Goal: Use online tool/utility: Utilize a website feature to perform a specific function

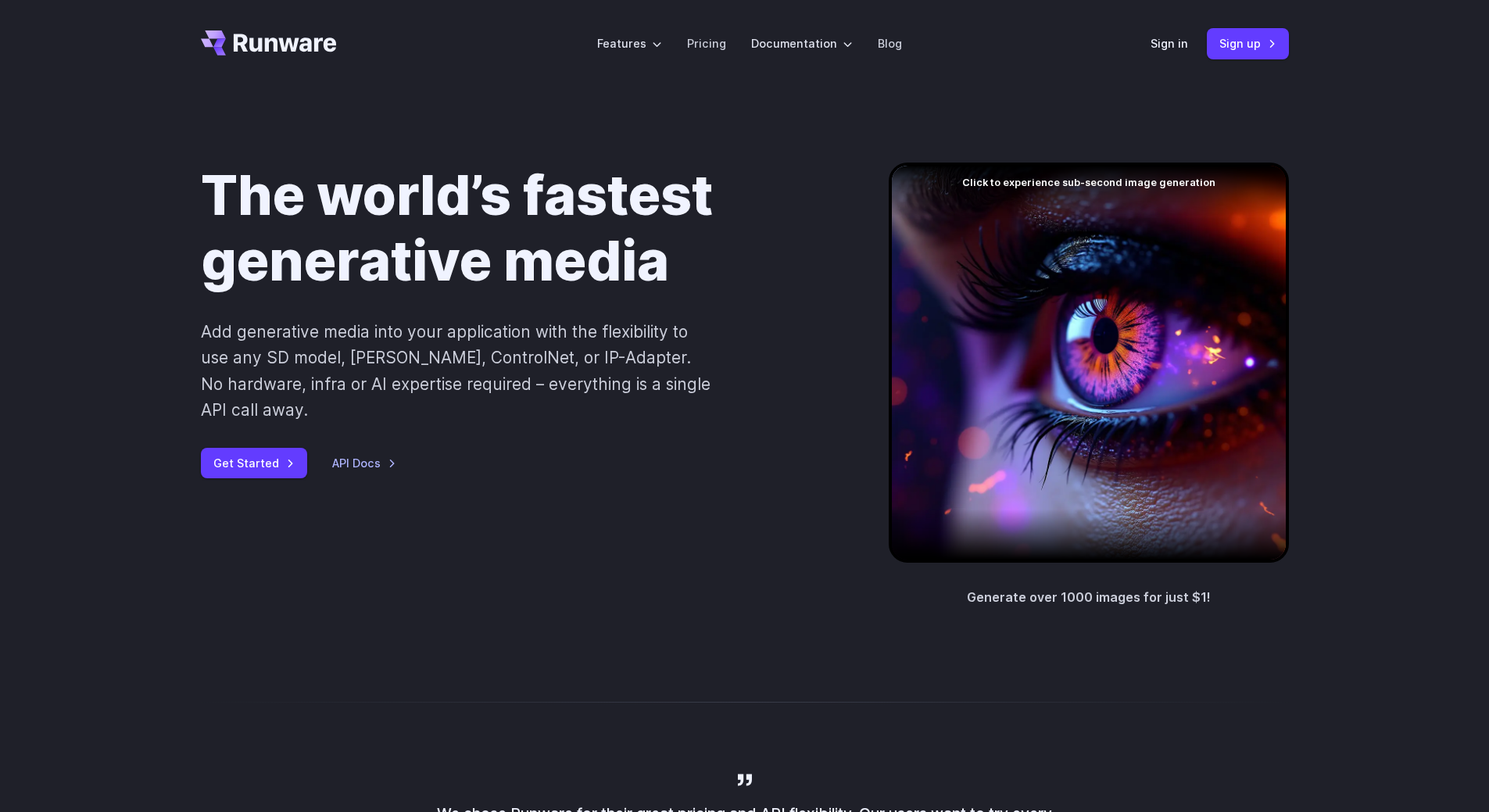
click at [1174, 30] on div "Sign in Sign up" at bounding box center [1220, 43] width 138 height 30
click at [1175, 44] on link "Sign in" at bounding box center [1169, 44] width 38 height 18
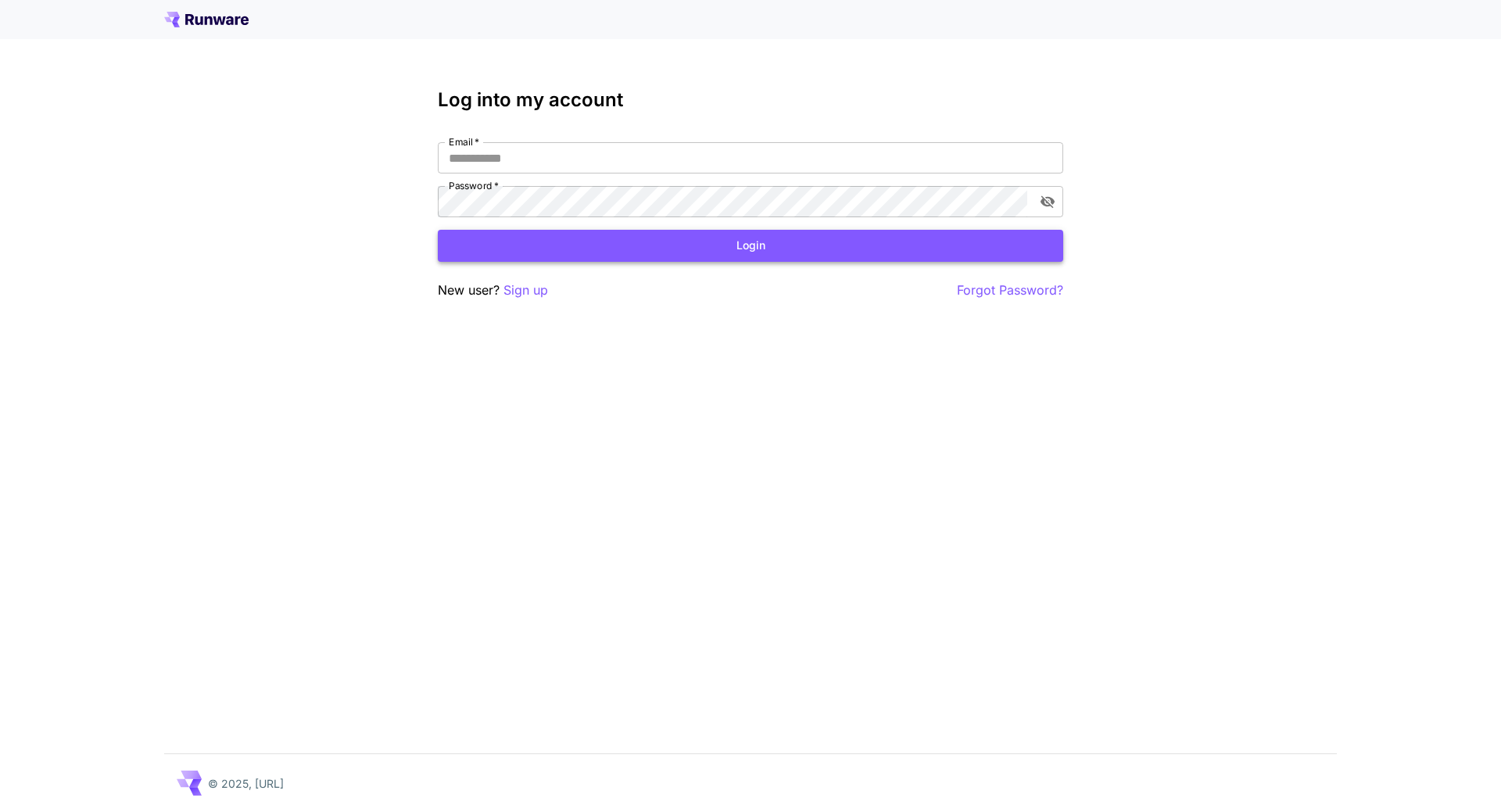
type input "**********"
click at [629, 255] on button "Login" at bounding box center [750, 245] width 625 height 32
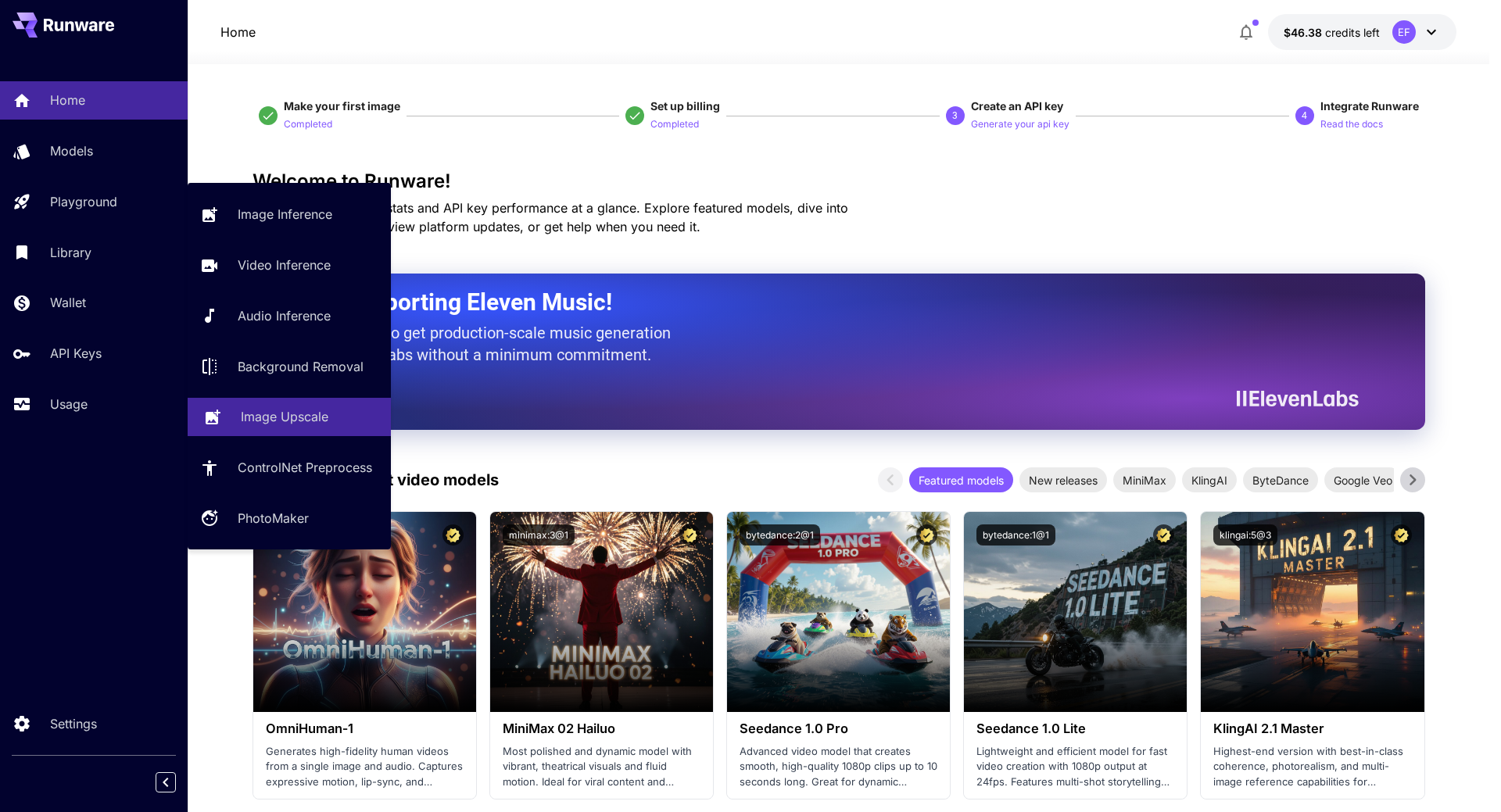
click at [322, 416] on p "Image Upscale" at bounding box center [284, 417] width 87 height 19
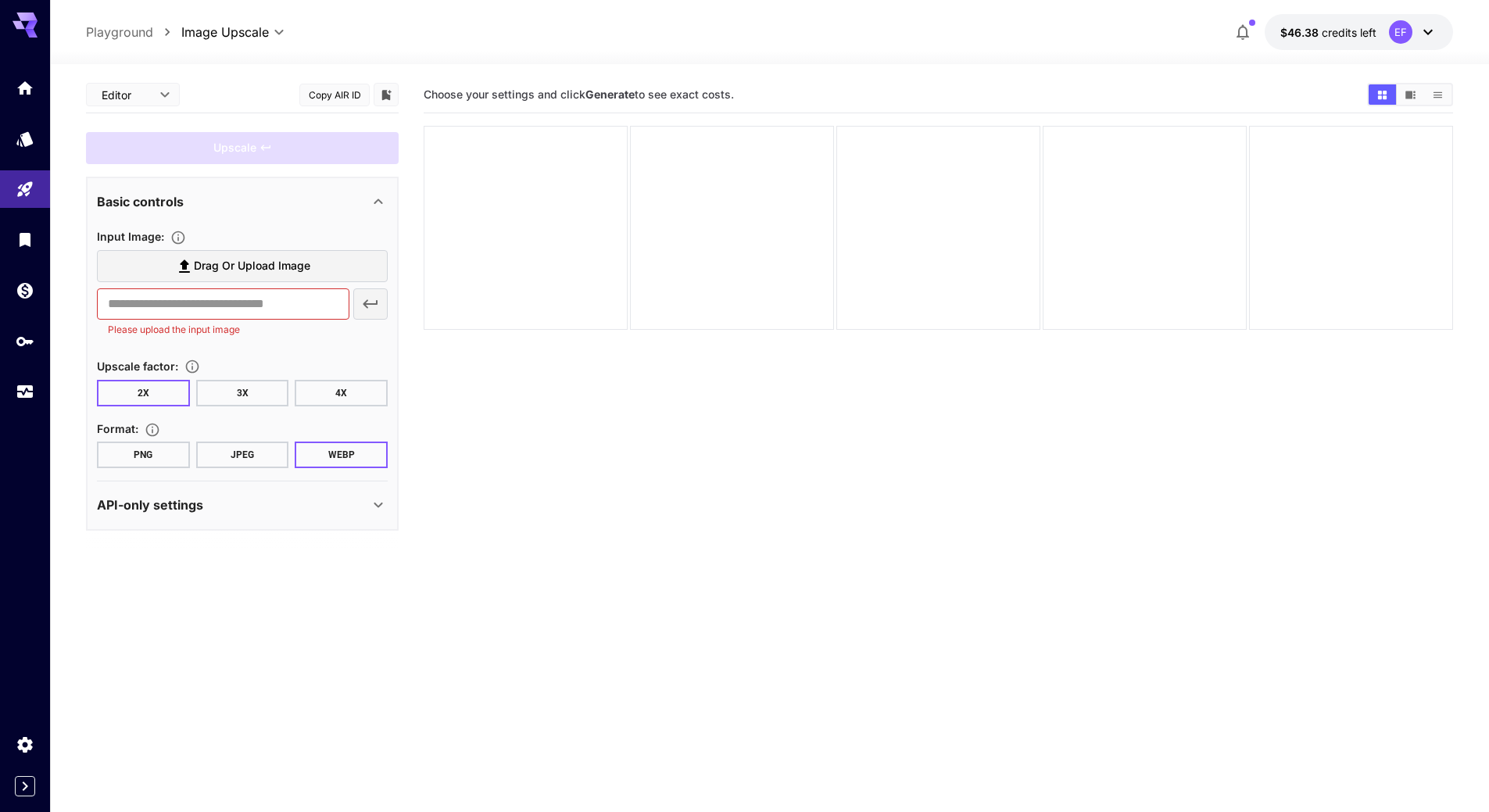
click at [259, 259] on span "Drag or upload image" at bounding box center [251, 266] width 116 height 20
click at [0, 0] on input "Drag or upload image" at bounding box center [0, 0] width 0 height 0
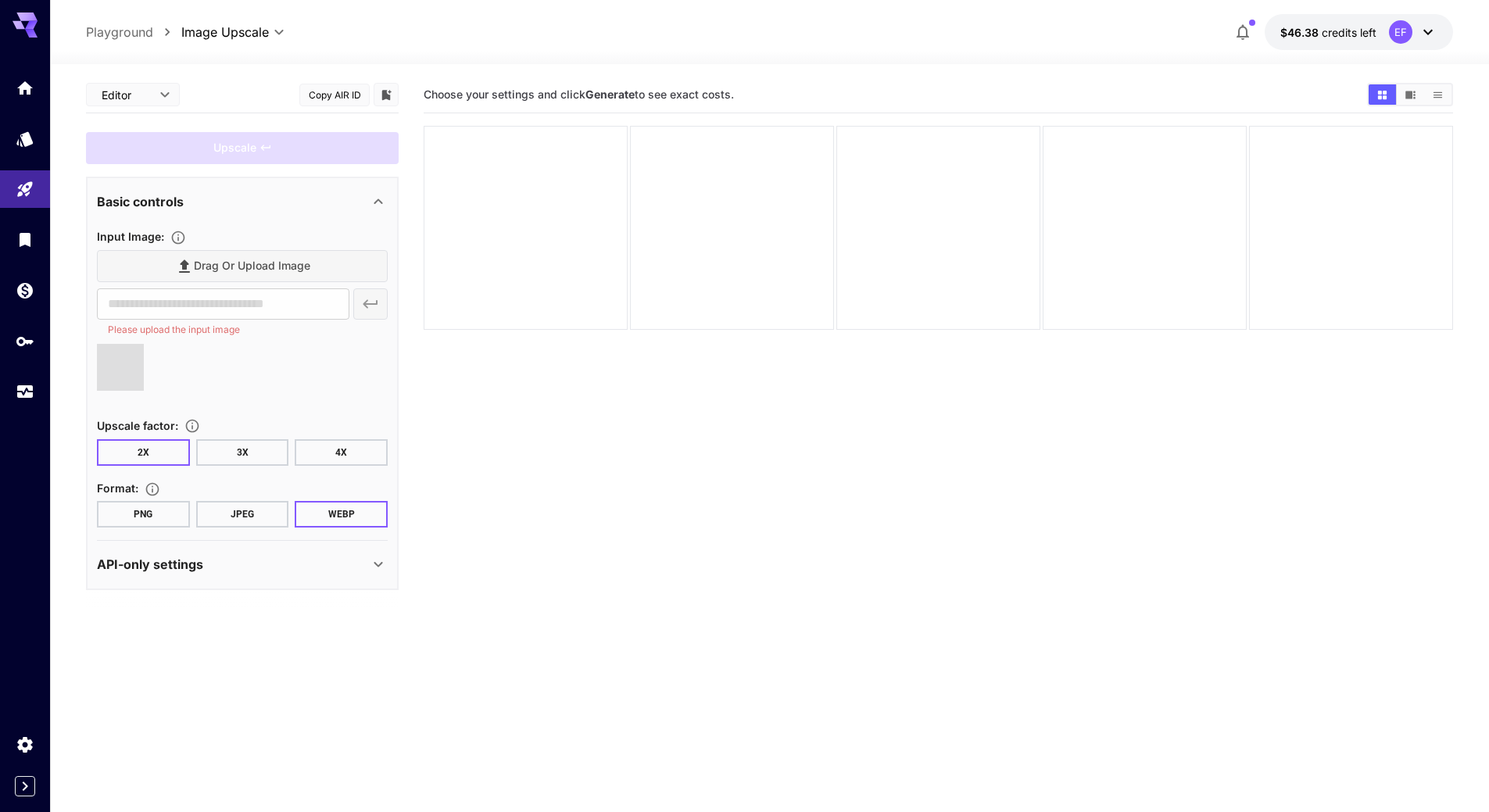
click at [245, 525] on button "JPEG" at bounding box center [242, 514] width 93 height 26
click at [254, 454] on button "3X" at bounding box center [242, 452] width 93 height 26
type input "**********"
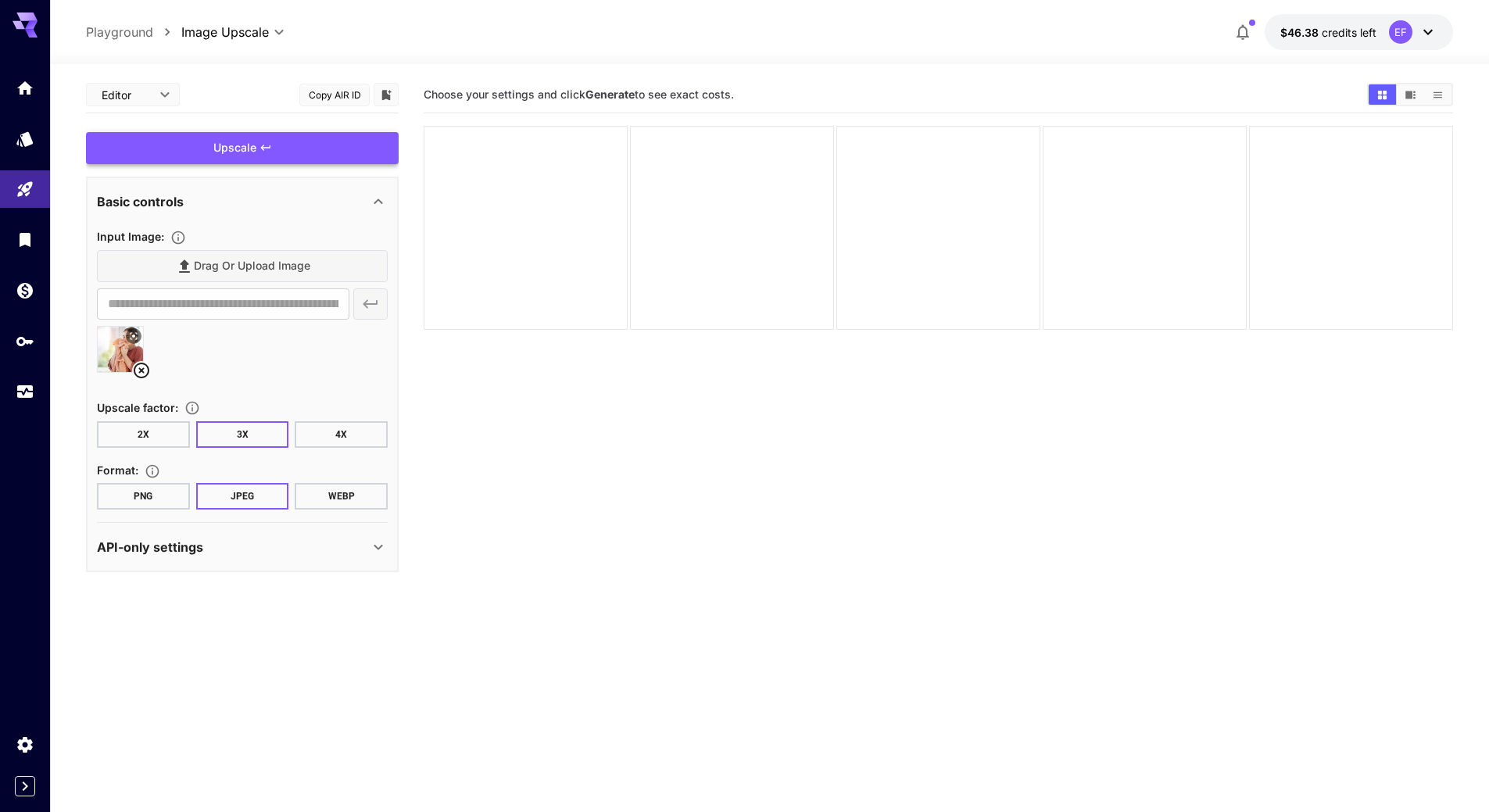
click at [297, 148] on div "Upscale" at bounding box center [242, 147] width 313 height 32
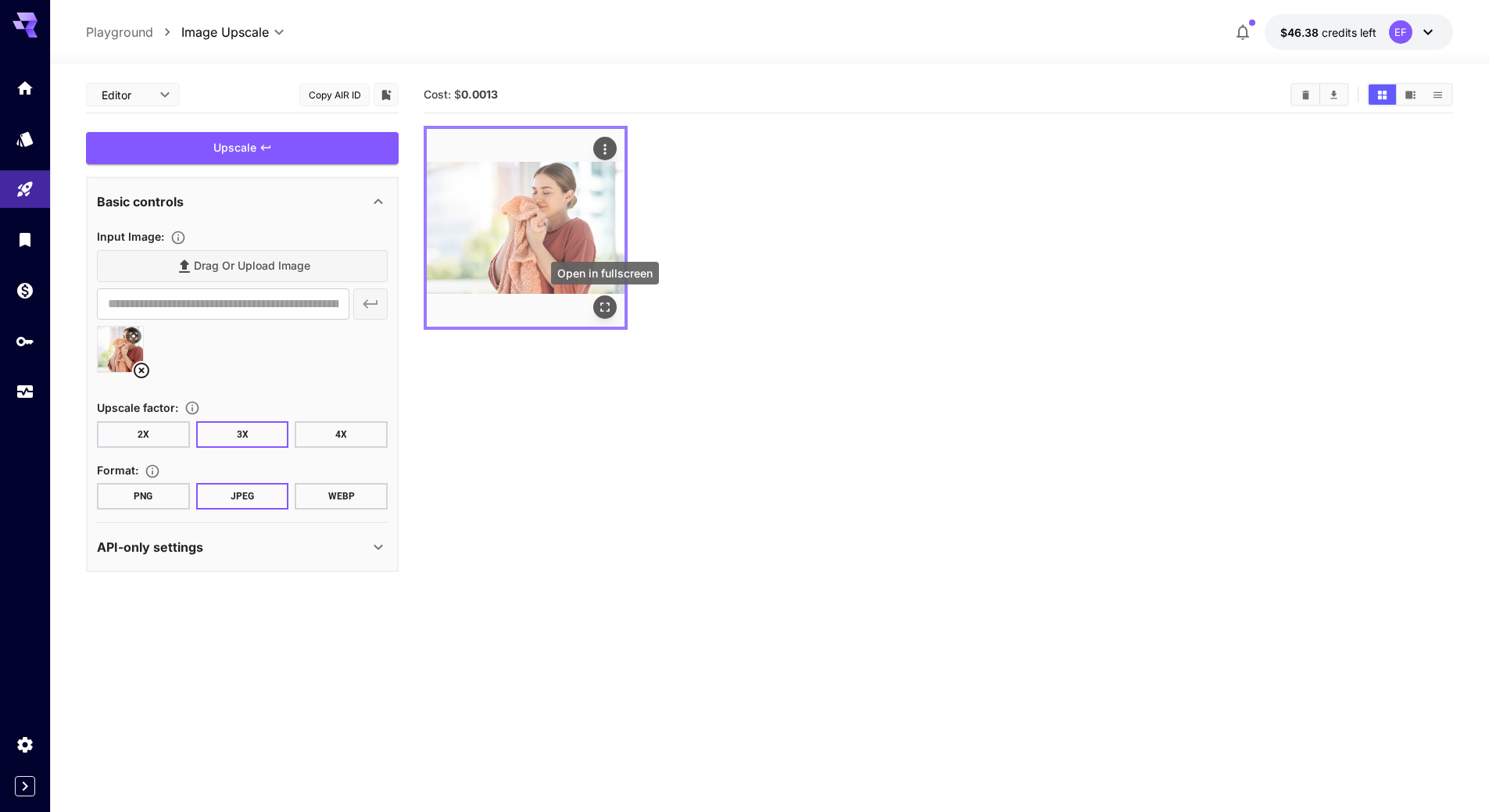
click at [607, 308] on icon "Open in fullscreen" at bounding box center [604, 307] width 16 height 16
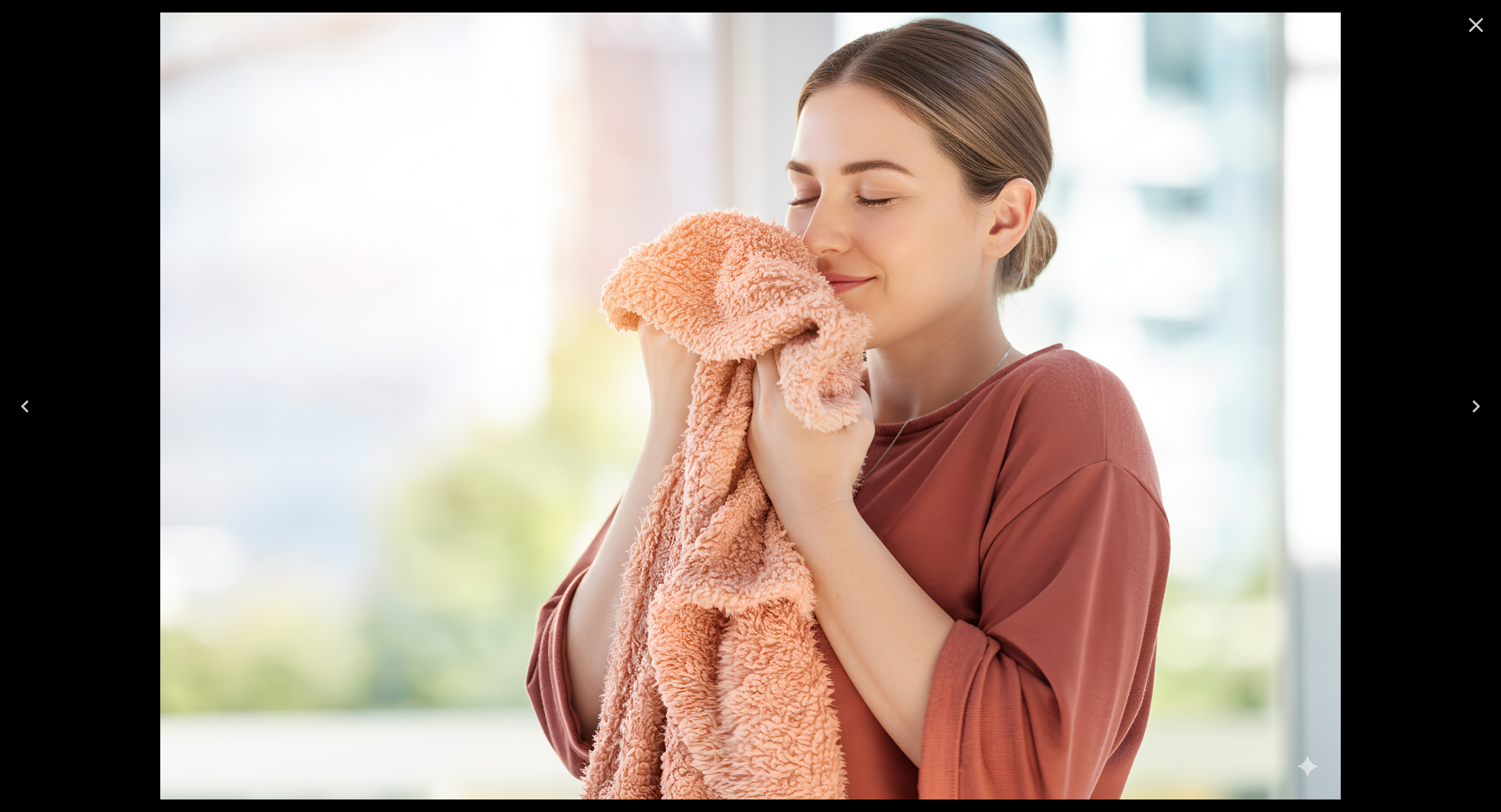
click at [1479, 19] on icon "Close" at bounding box center [1476, 25] width 25 height 25
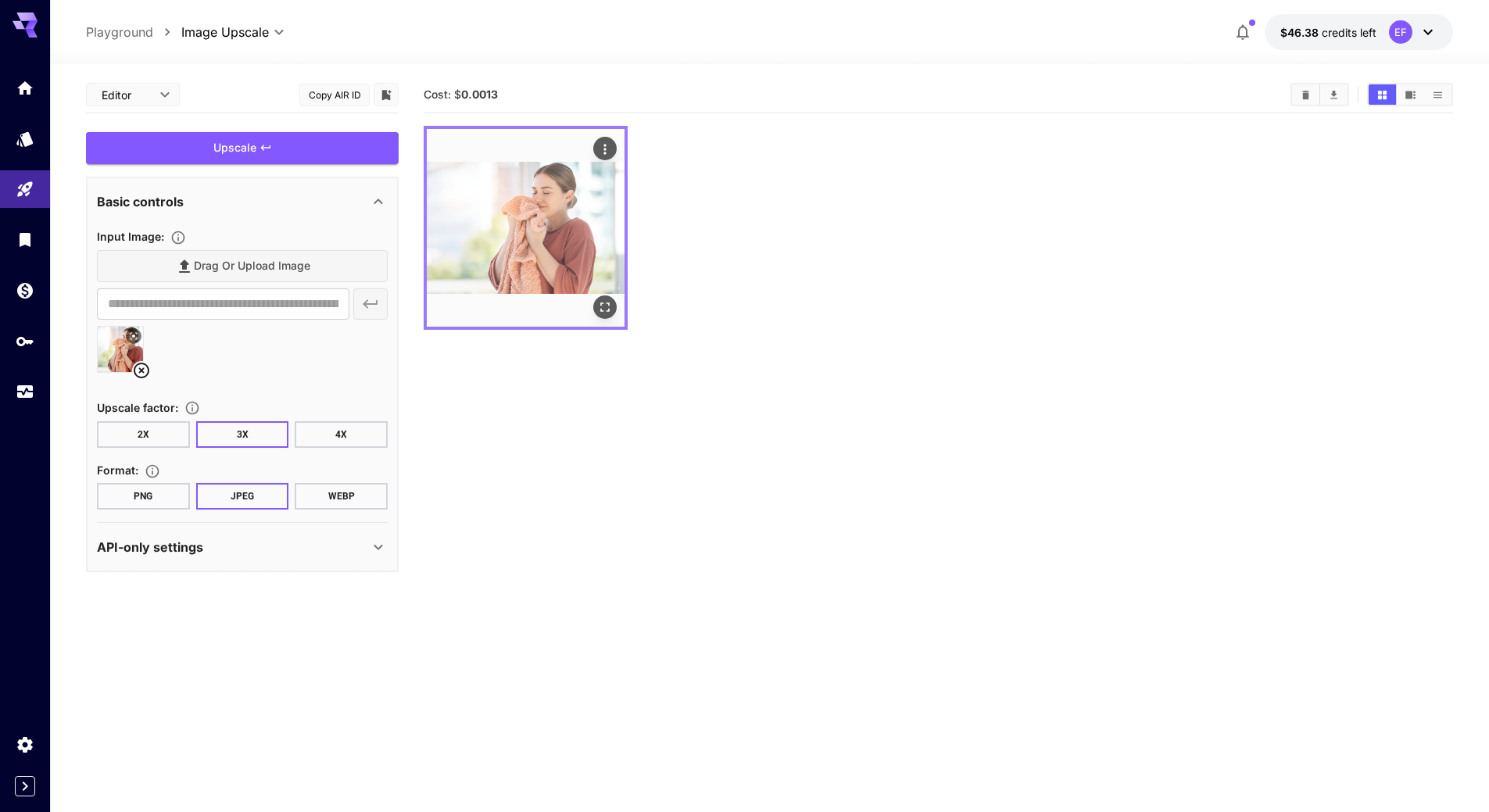
click at [609, 151] on icon "Actions" at bounding box center [604, 149] width 16 height 16
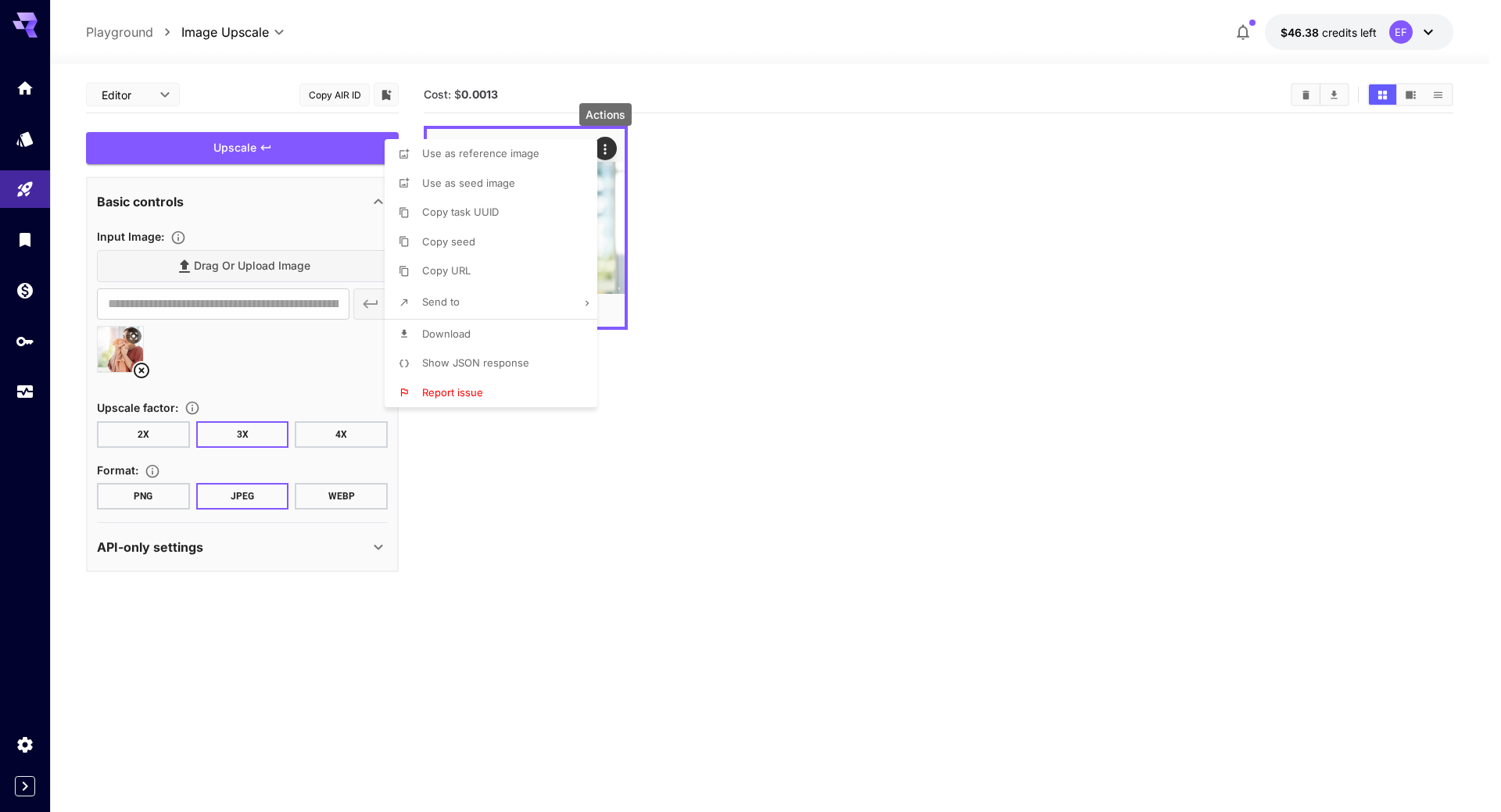
click at [427, 331] on span "Download" at bounding box center [447, 334] width 49 height 12
drag, startPoint x: 846, startPoint y: 365, endPoint x: 1325, endPoint y: 39, distance: 579.4
click at [851, 365] on div at bounding box center [750, 406] width 1501 height 812
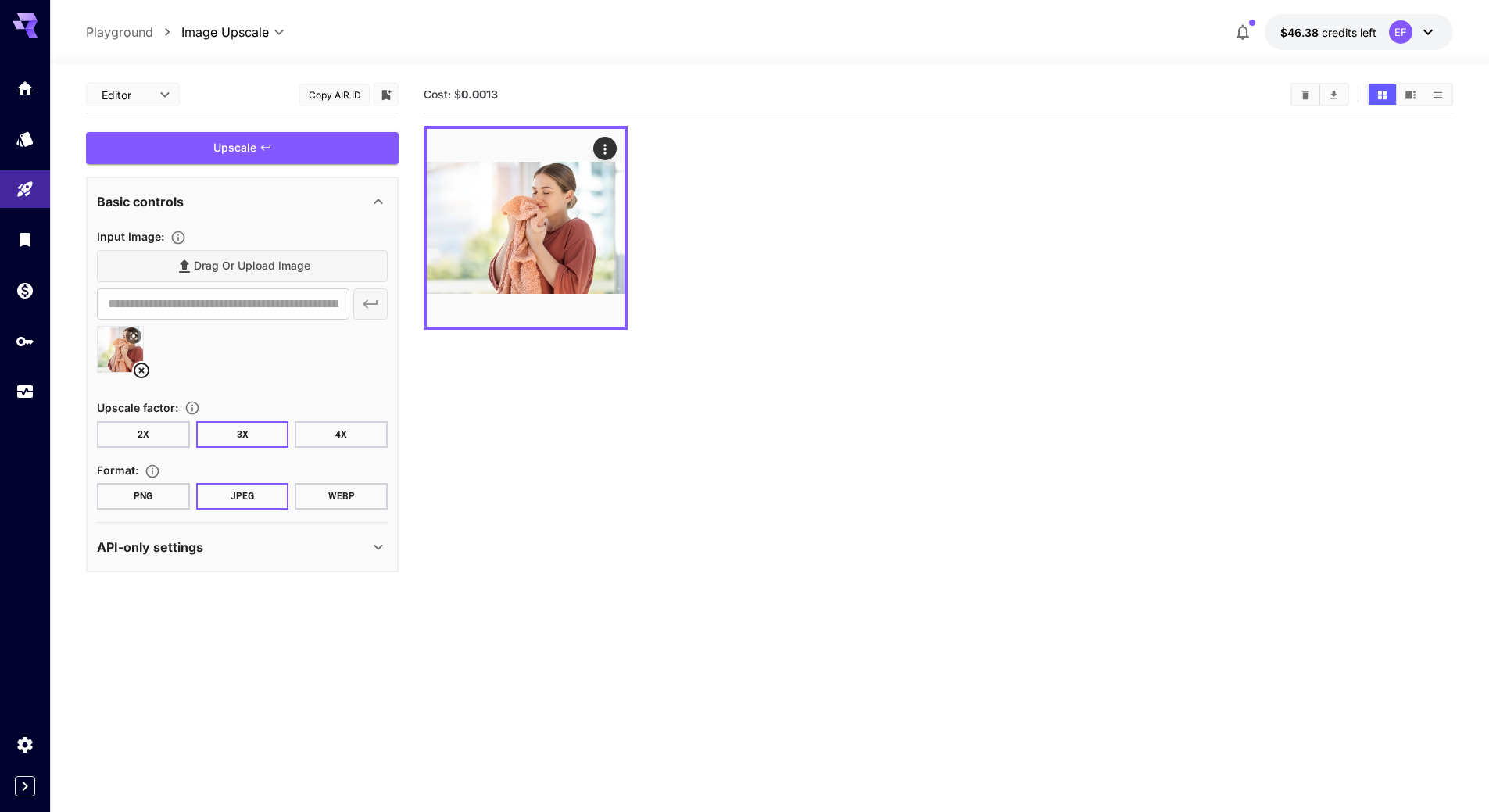
click at [955, 315] on div at bounding box center [938, 228] width 1029 height 204
click at [144, 376] on icon at bounding box center [141, 371] width 19 height 19
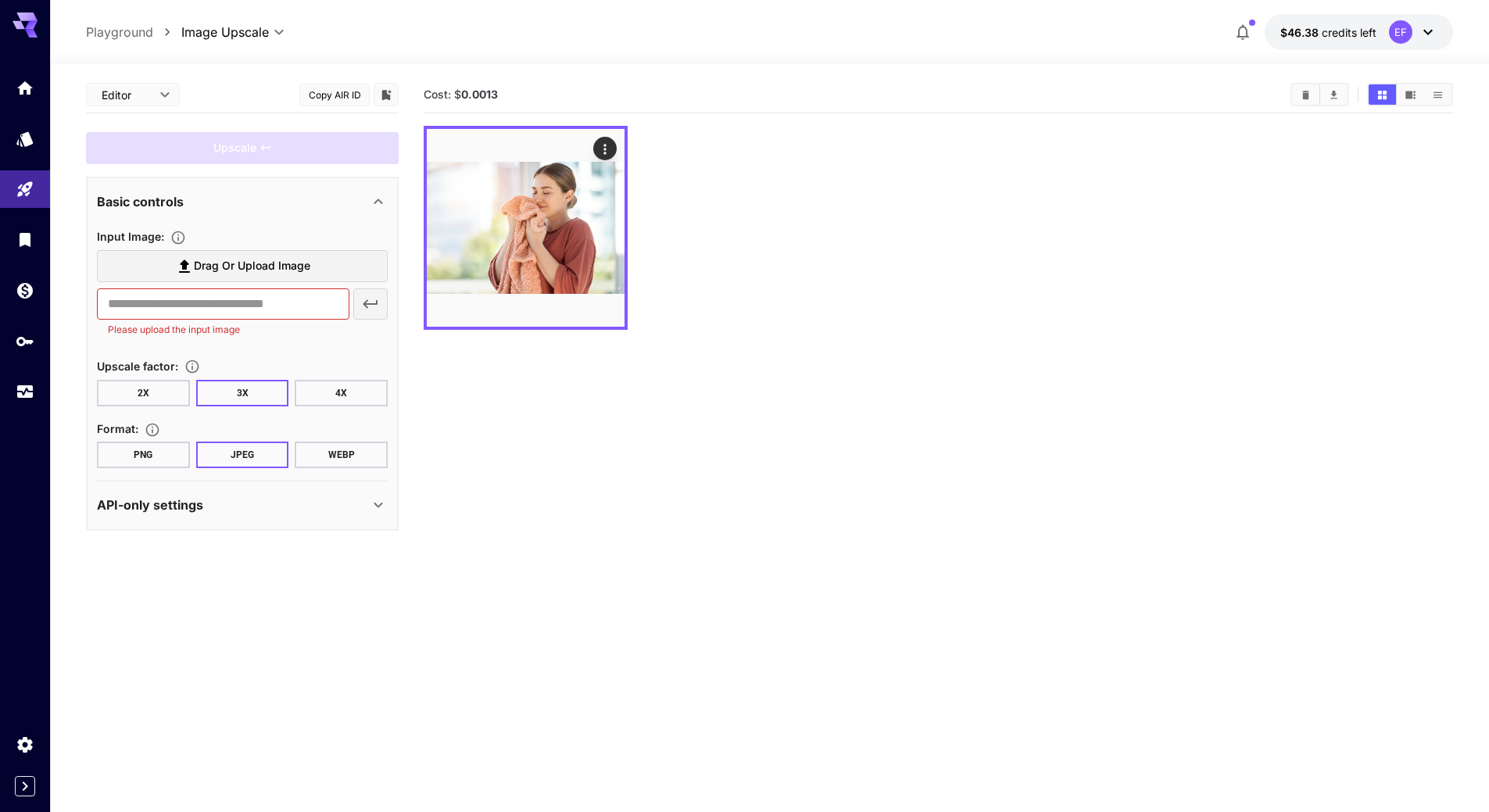
click at [236, 266] on span "Drag or upload image" at bounding box center [251, 266] width 116 height 20
click at [0, 0] on input "Drag or upload image" at bounding box center [0, 0] width 0 height 0
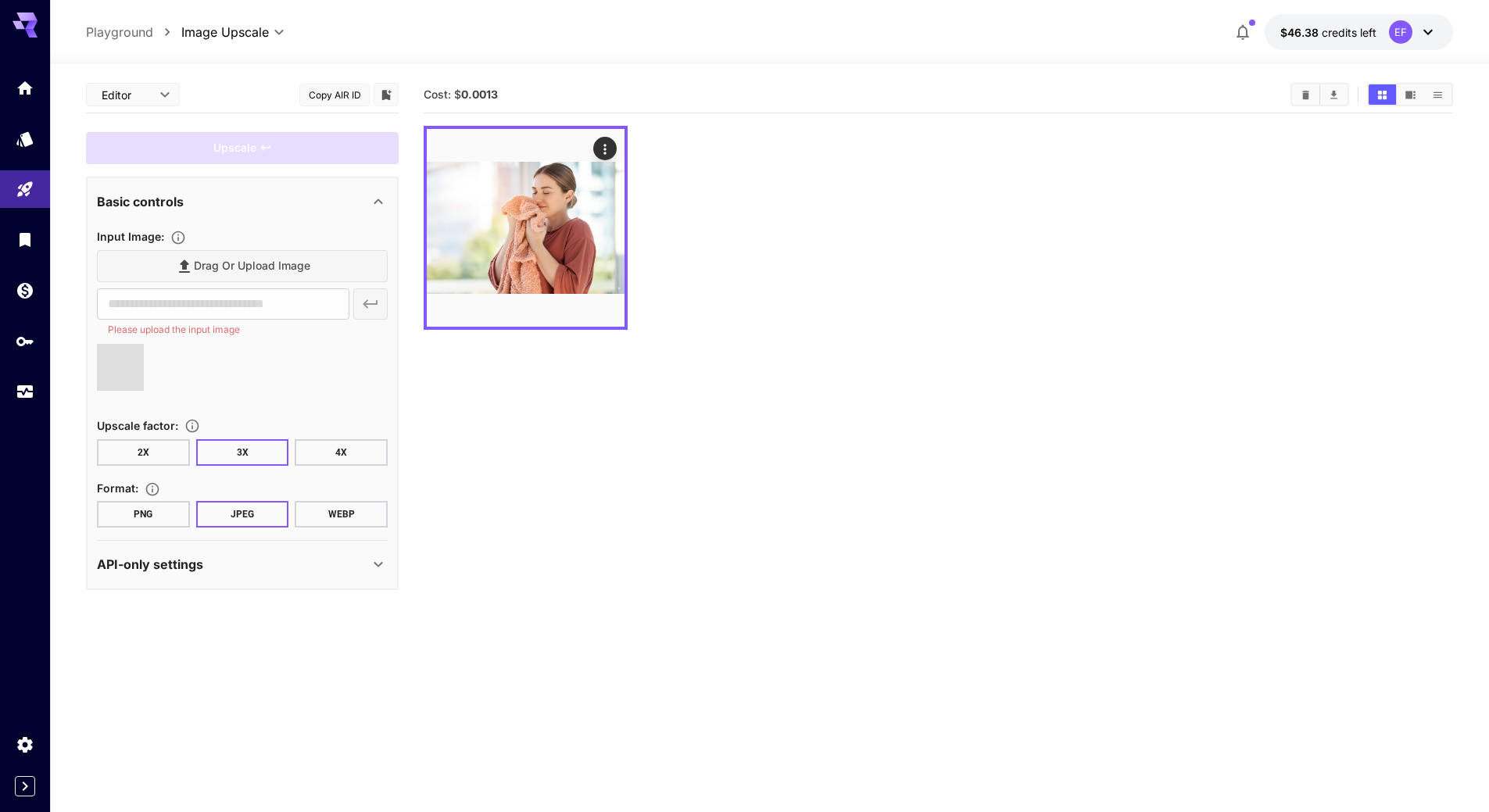
type input "**********"
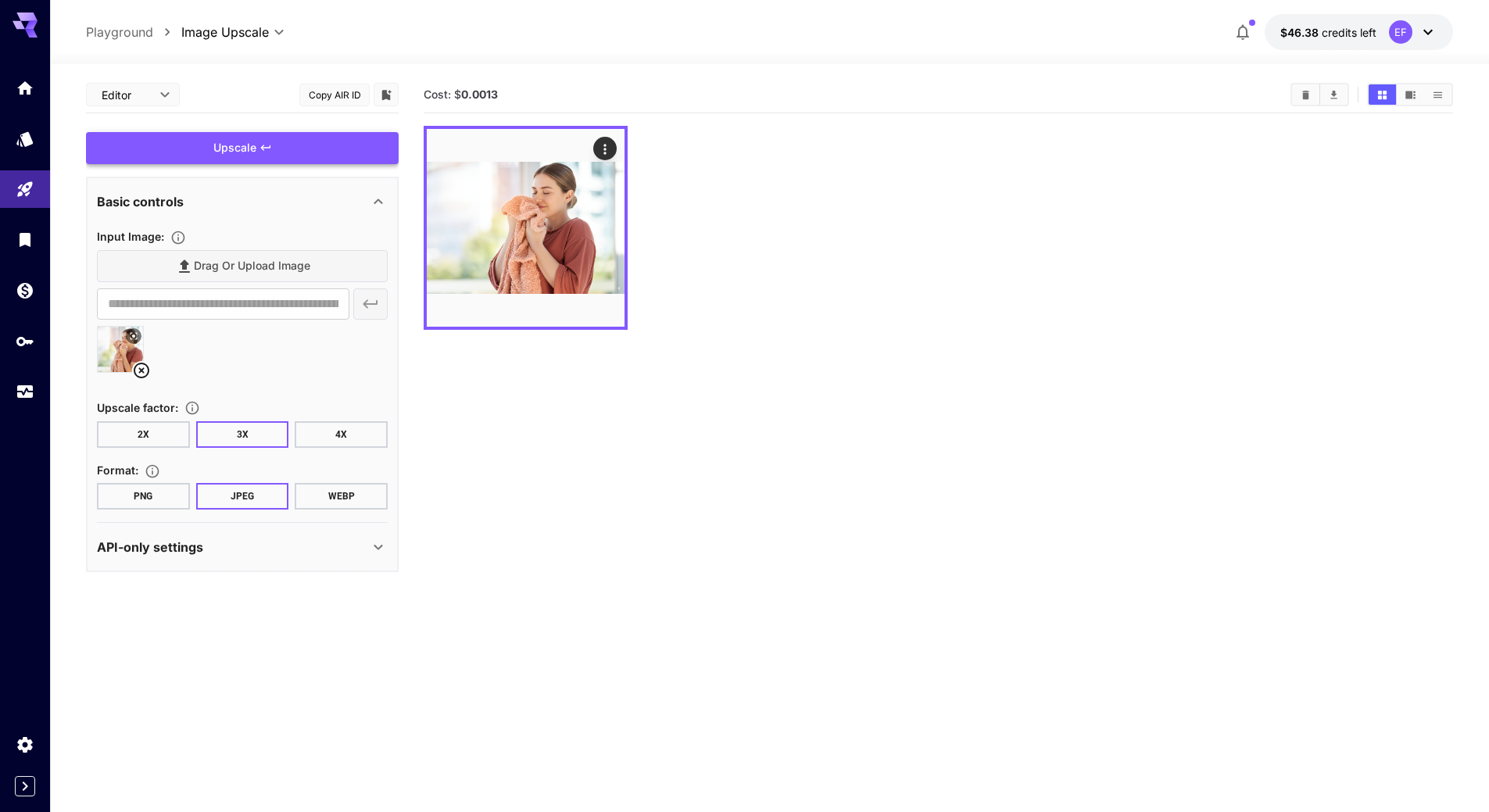
click at [254, 142] on div "Upscale" at bounding box center [242, 147] width 313 height 32
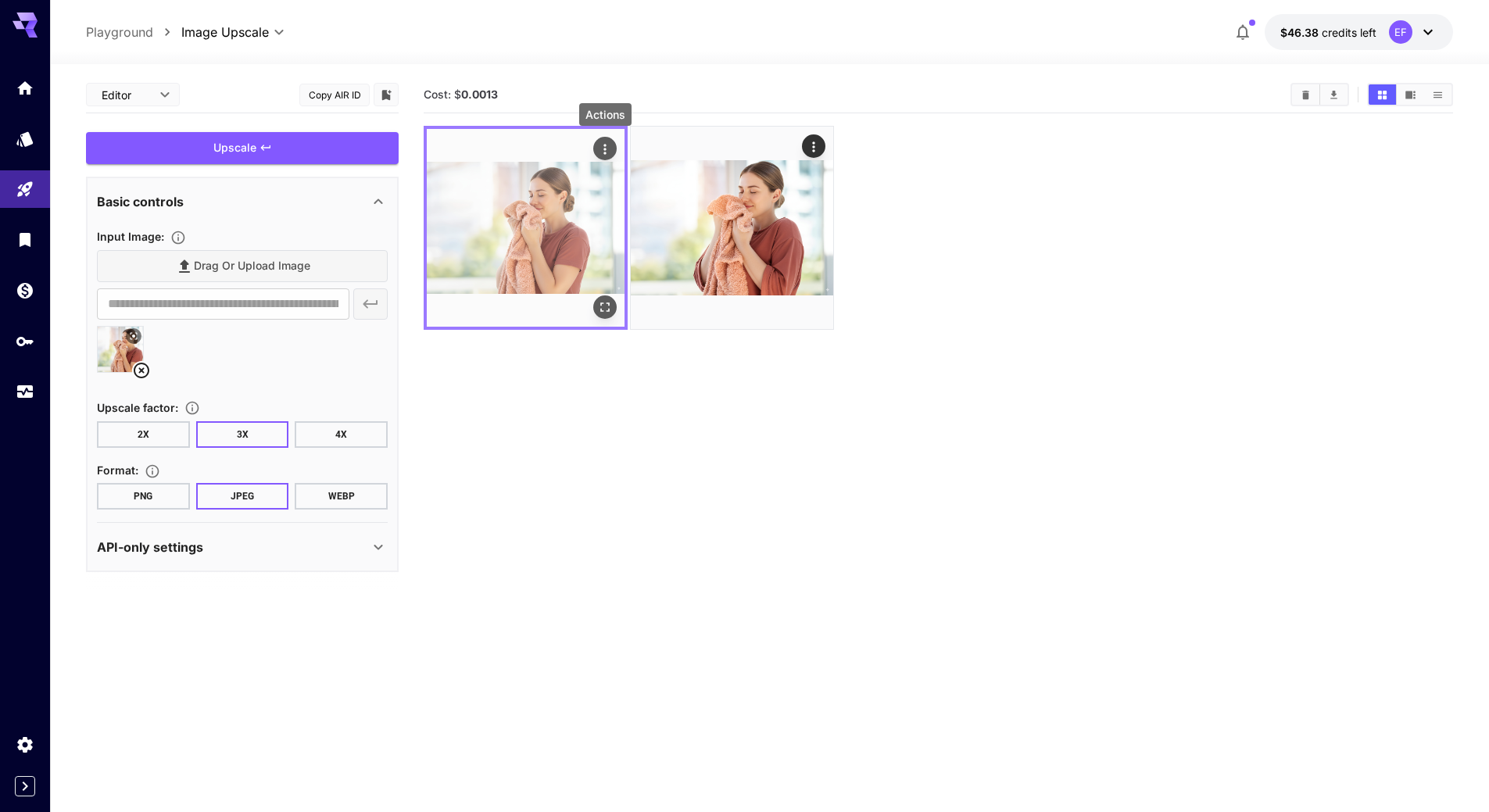
click at [607, 151] on icon "Actions" at bounding box center [604, 149] width 16 height 16
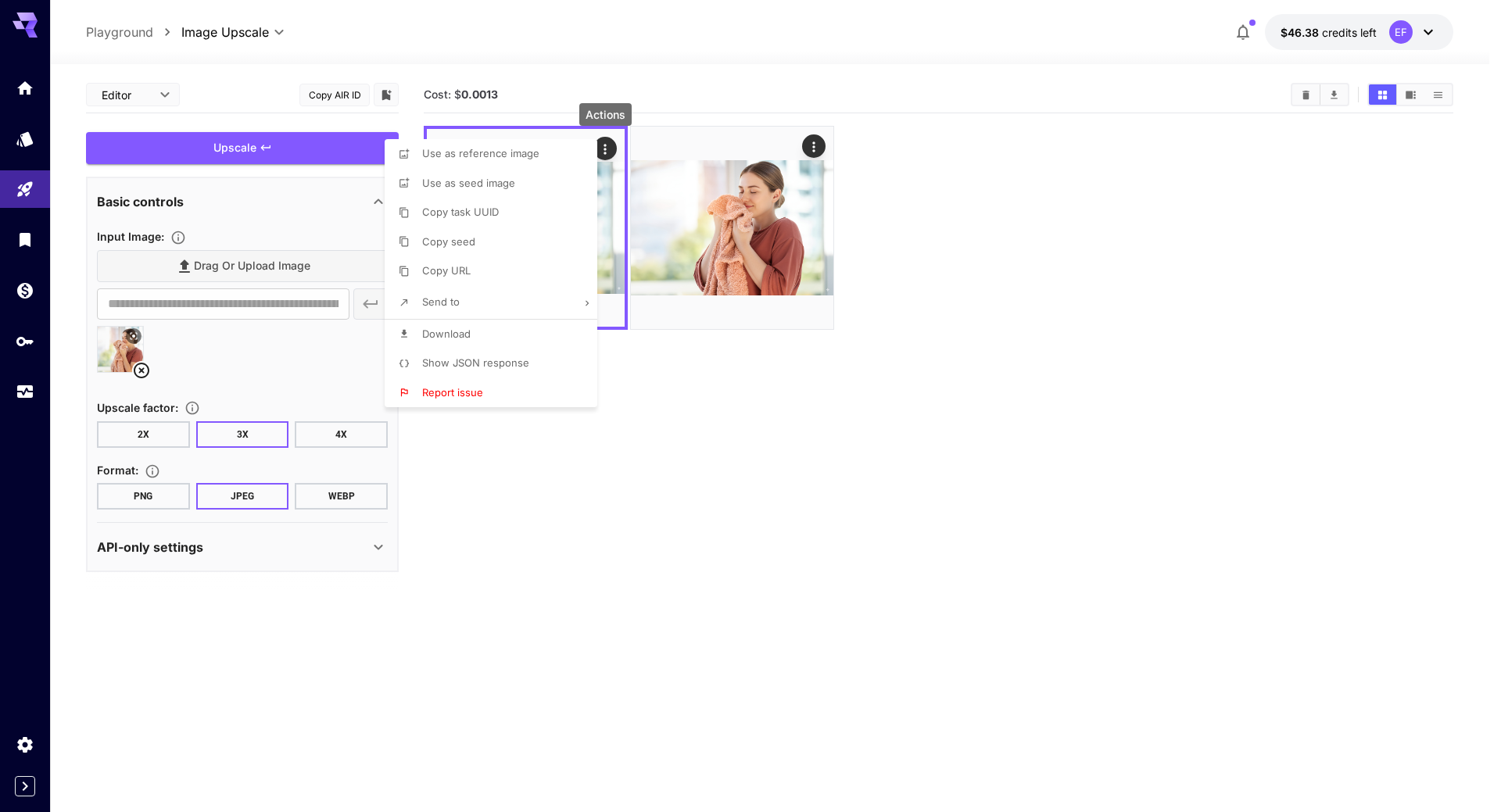
click at [506, 331] on li "Download" at bounding box center [496, 334] width 222 height 30
click at [573, 516] on div at bounding box center [750, 406] width 1501 height 812
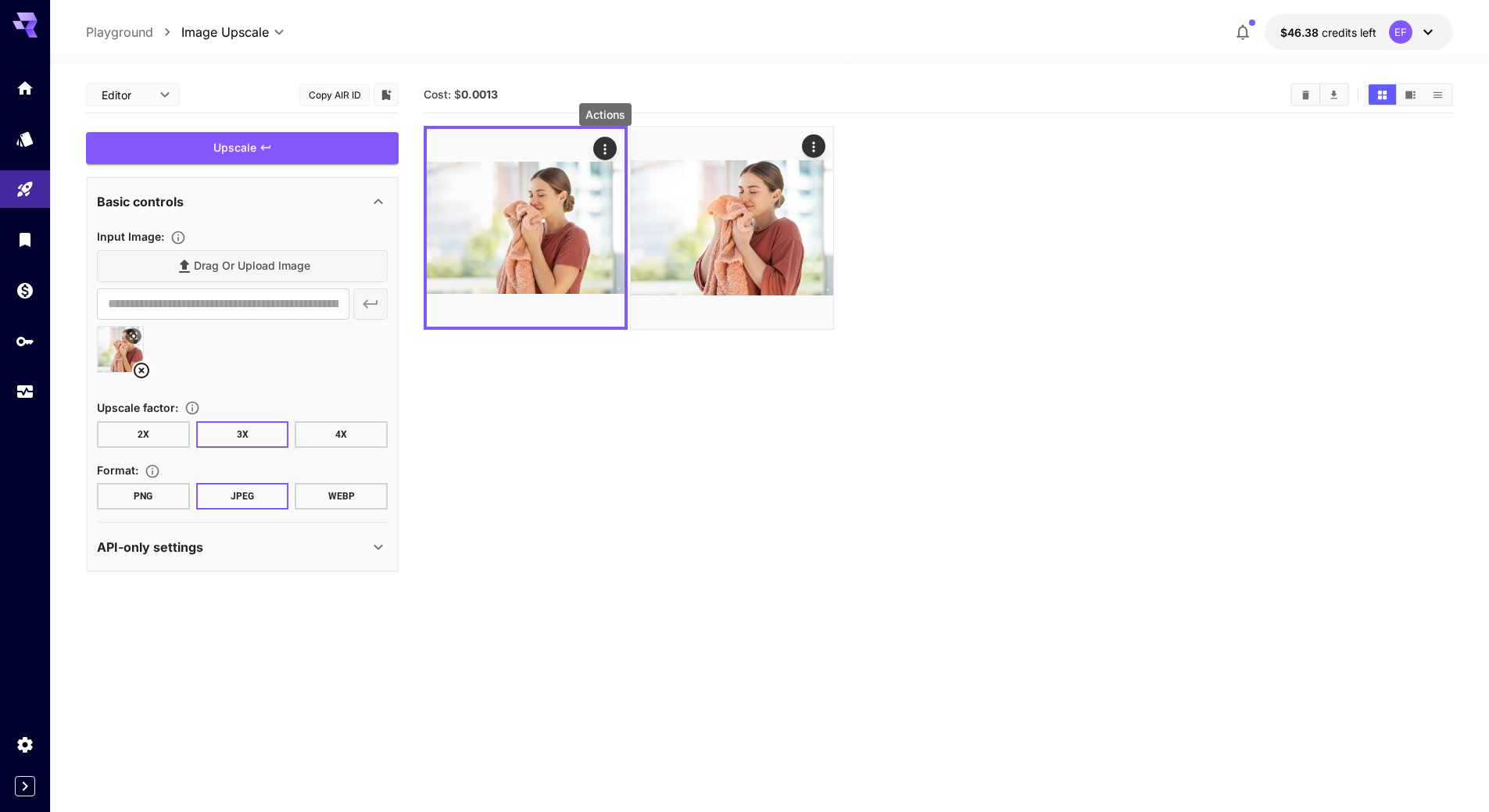
click at [141, 367] on icon at bounding box center [141, 371] width 19 height 19
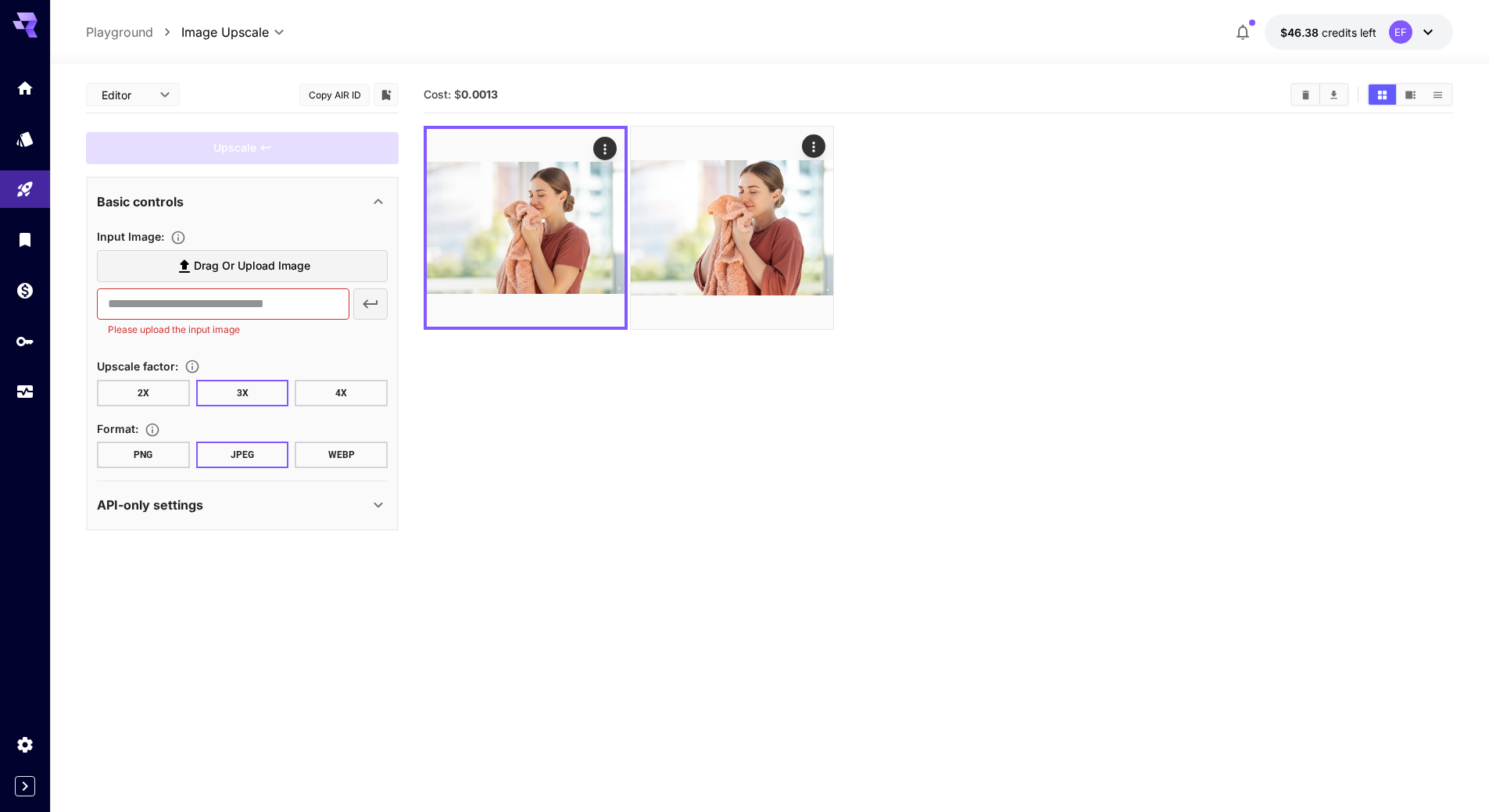
click at [184, 257] on icon at bounding box center [184, 266] width 19 height 19
click at [0, 0] on input "Drag or upload image" at bounding box center [0, 0] width 0 height 0
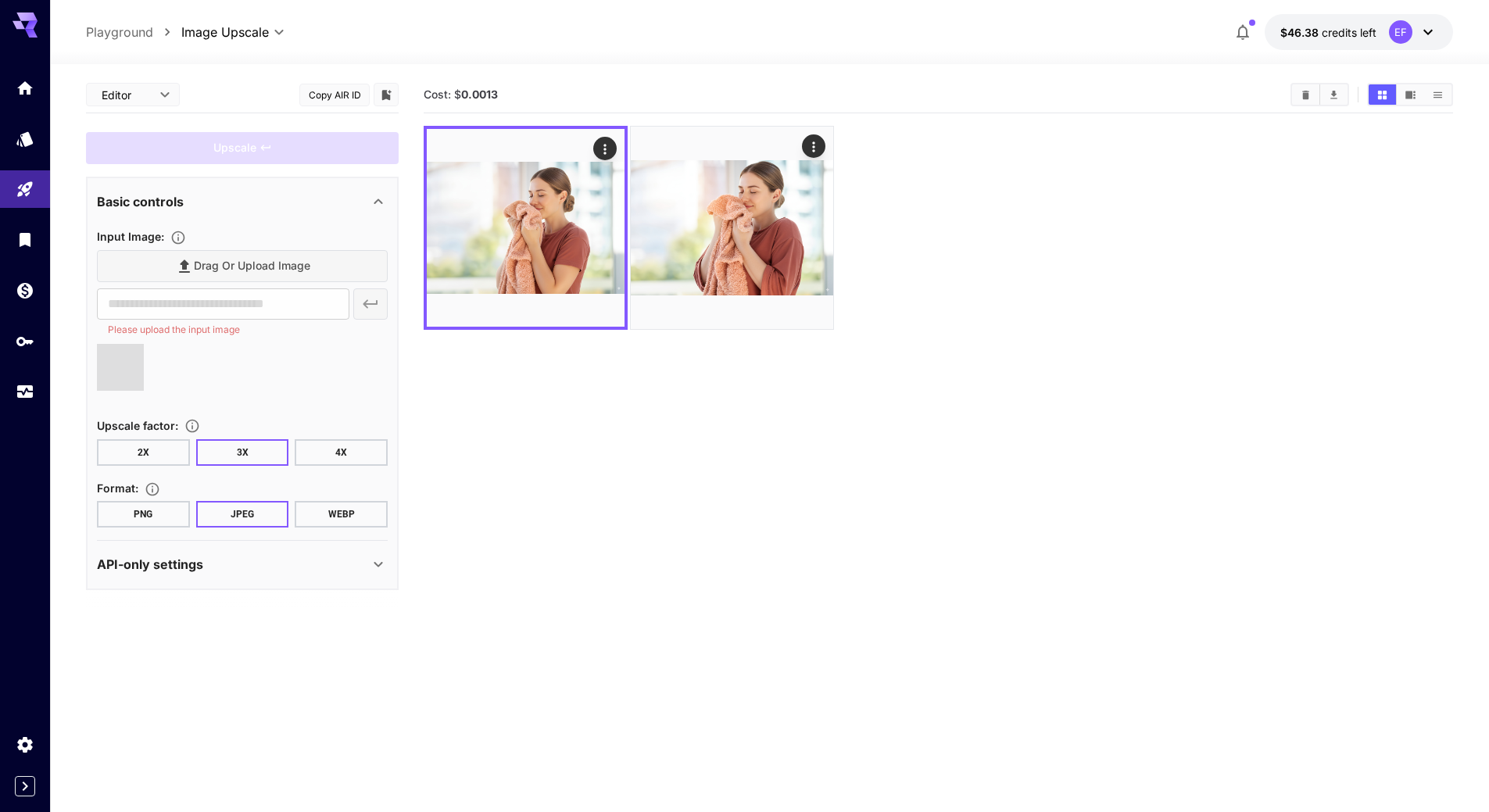
type input "**********"
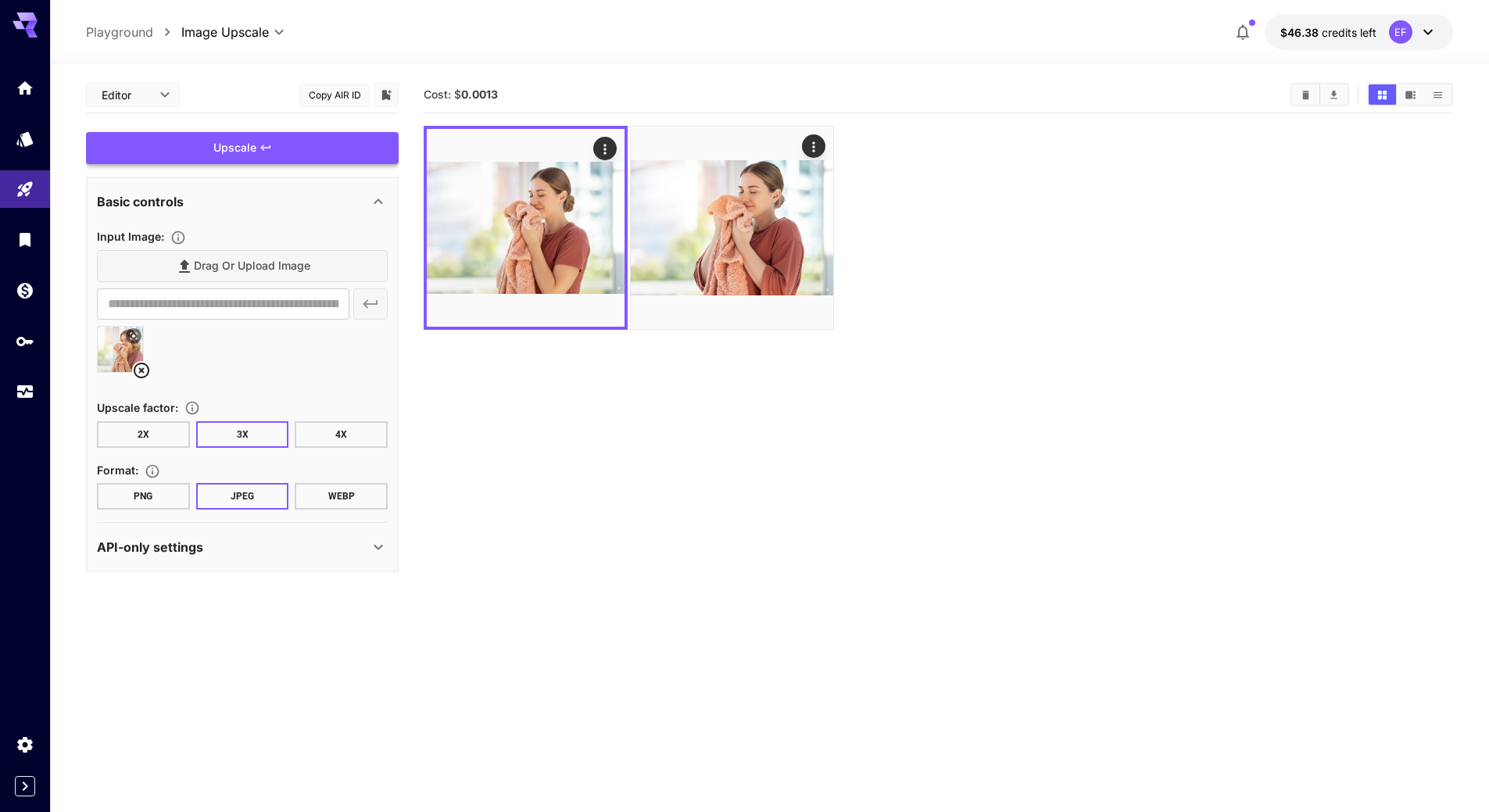
click at [254, 147] on div "Upscale" at bounding box center [242, 147] width 313 height 32
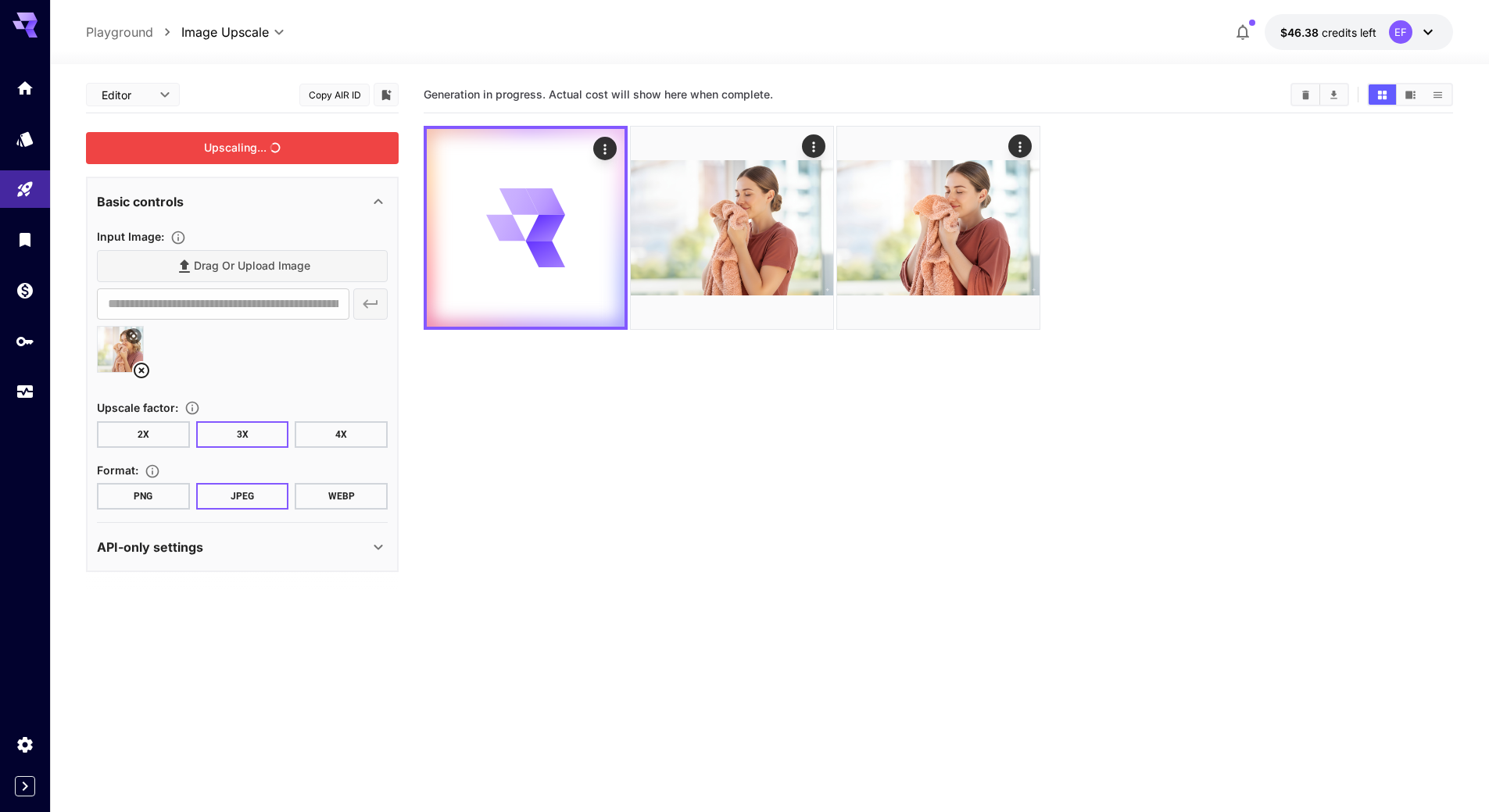
click at [668, 487] on section "Generation in progress. Actual cost will show here when complete." at bounding box center [938, 483] width 1029 height 812
click at [674, 485] on section "Generation in progress. Actual cost will show here when complete." at bounding box center [938, 483] width 1029 height 812
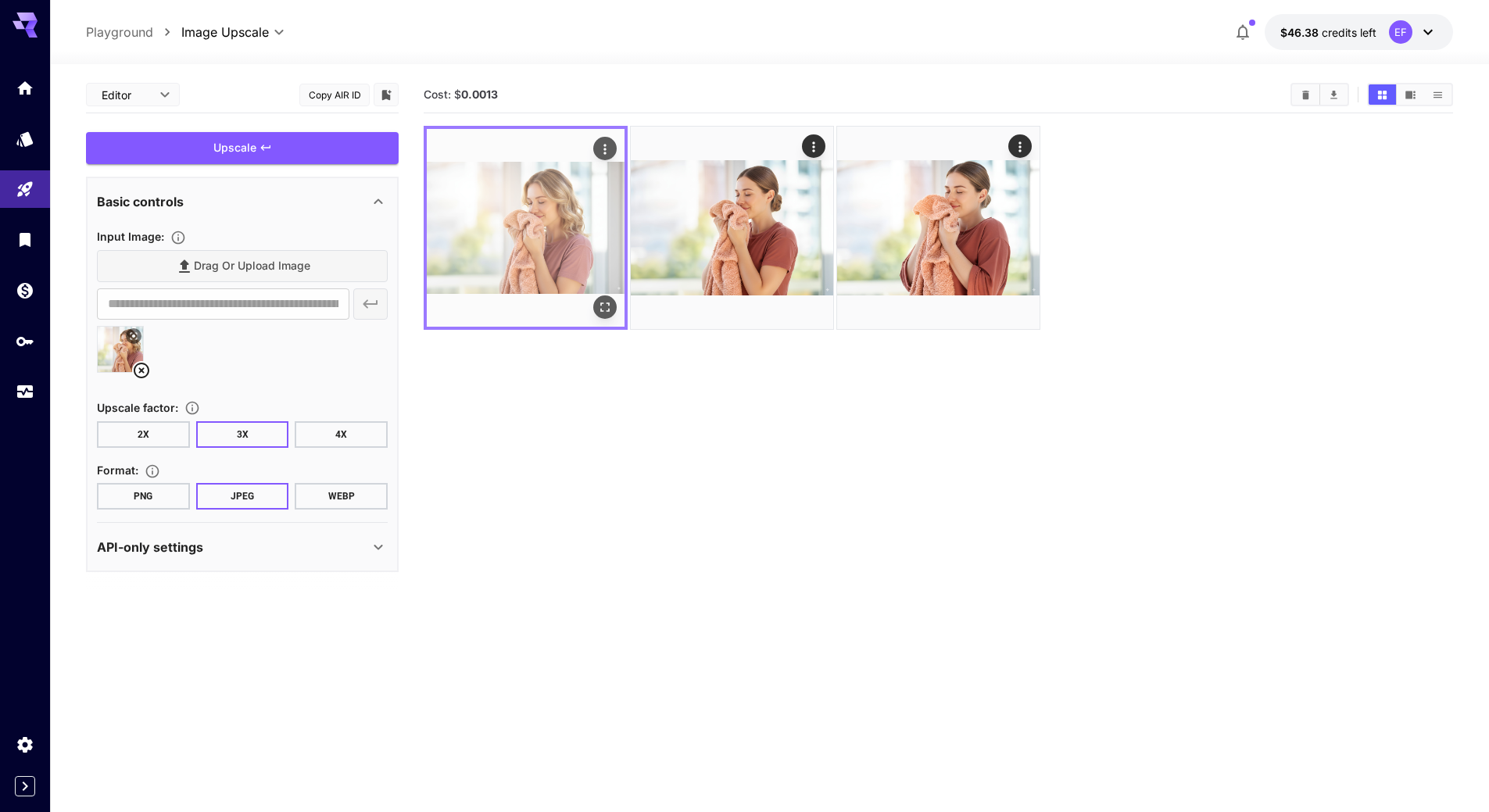
click at [606, 145] on icon "Actions" at bounding box center [604, 149] width 2 height 10
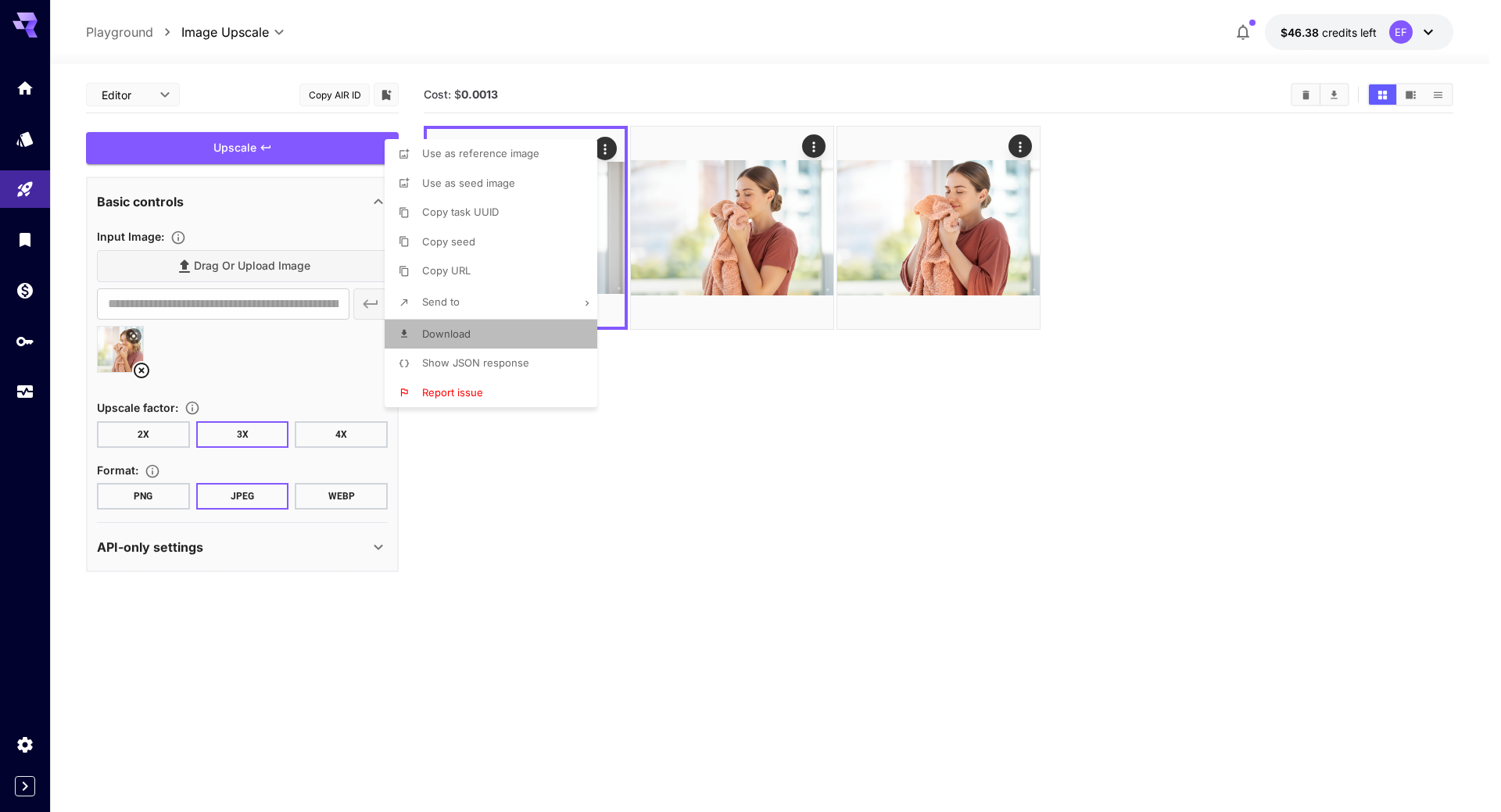
click at [539, 329] on li "Download" at bounding box center [496, 334] width 222 height 30
